Goal: Navigation & Orientation: Find specific page/section

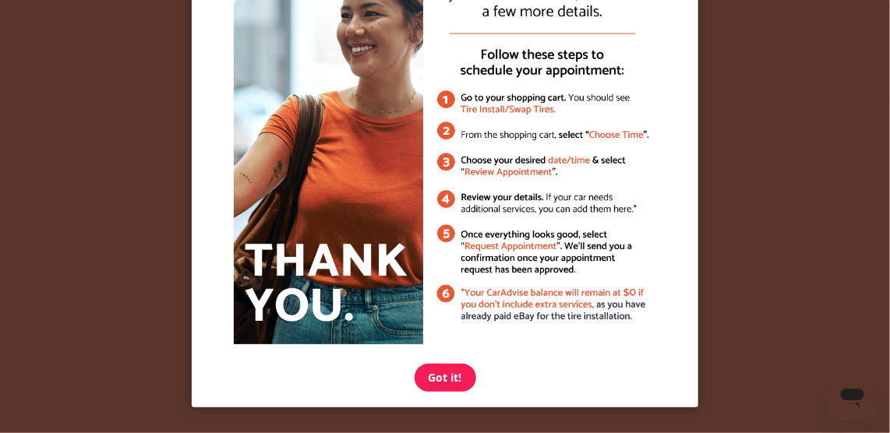
scroll to position [141, 0]
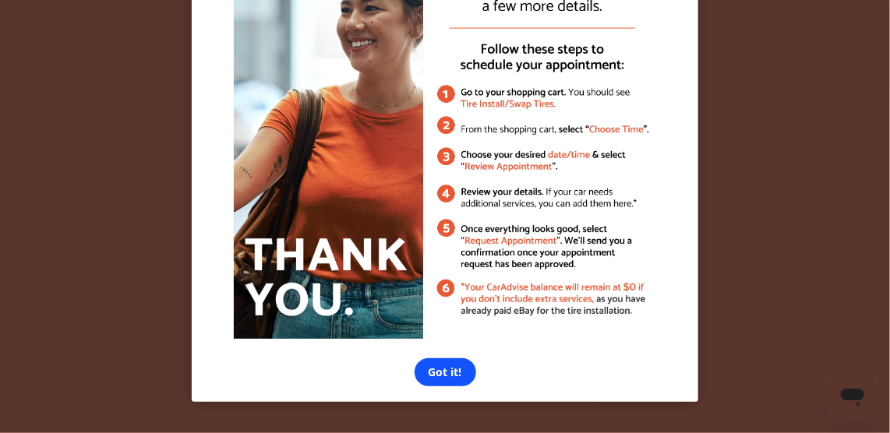
click at [439, 365] on html "× Got it!" at bounding box center [445, 216] width 890 height 433
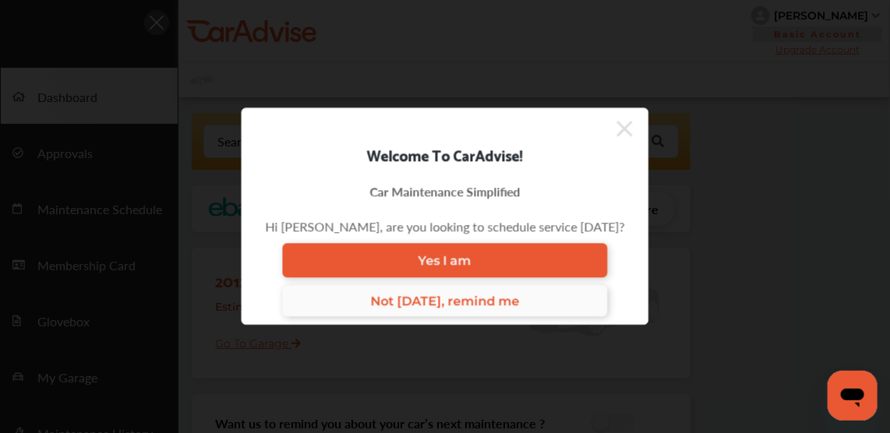
click at [519, 309] on span "Not today, remind me" at bounding box center [444, 301] width 149 height 15
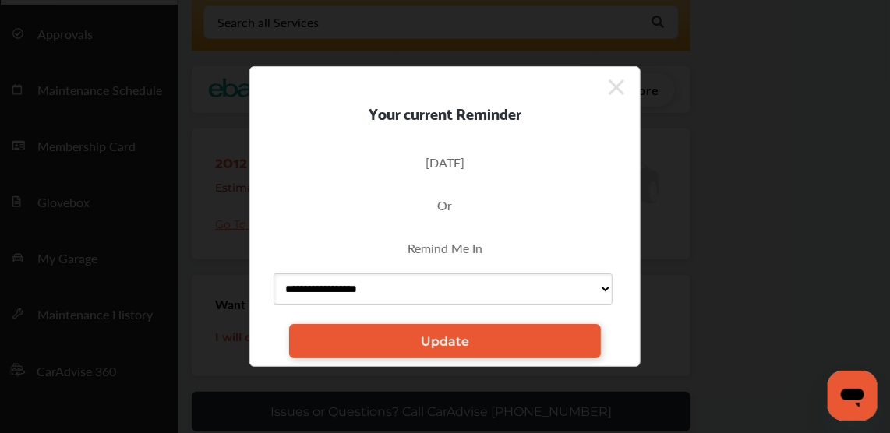
scroll to position [283, 0]
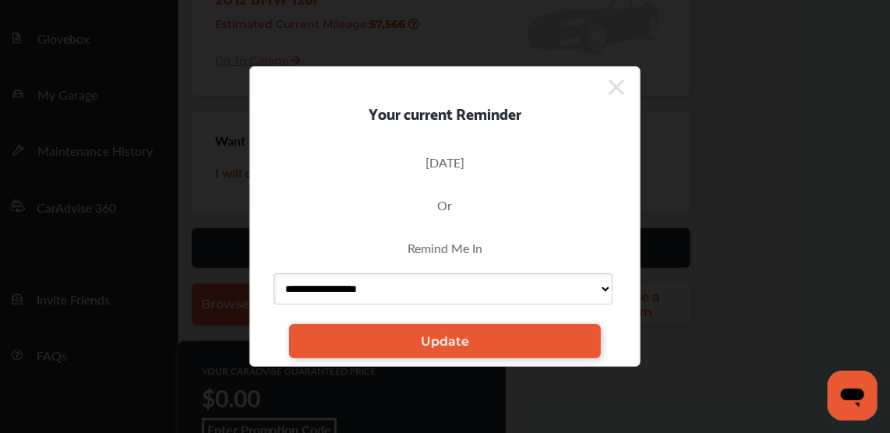
click at [611, 75] on icon at bounding box center [616, 87] width 16 height 25
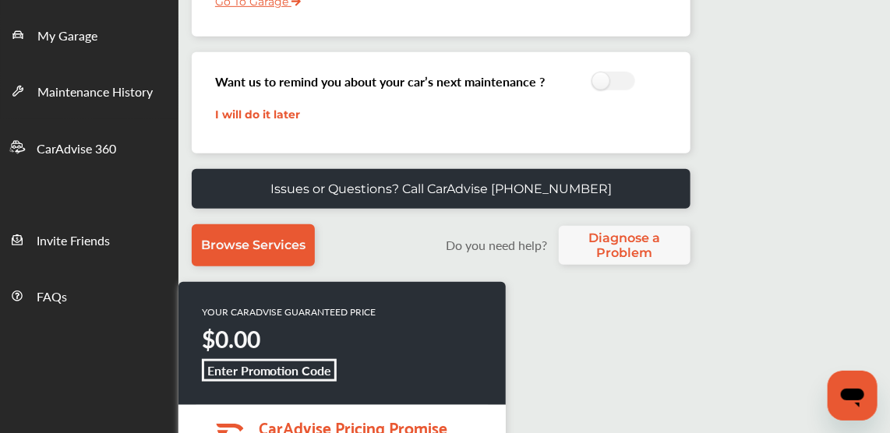
scroll to position [320, 0]
